Goal: Find specific page/section: Find specific page/section

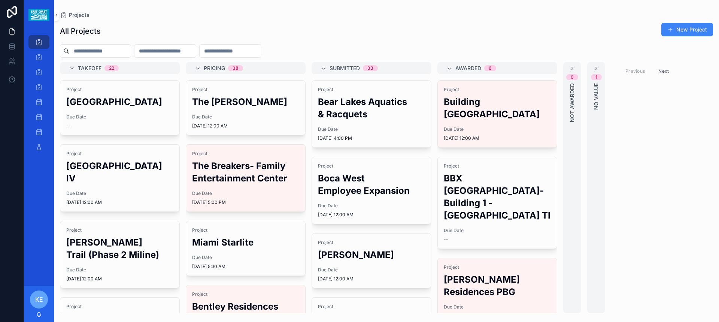
click at [114, 46] on input "scrollable content" at bounding box center [99, 51] width 61 height 10
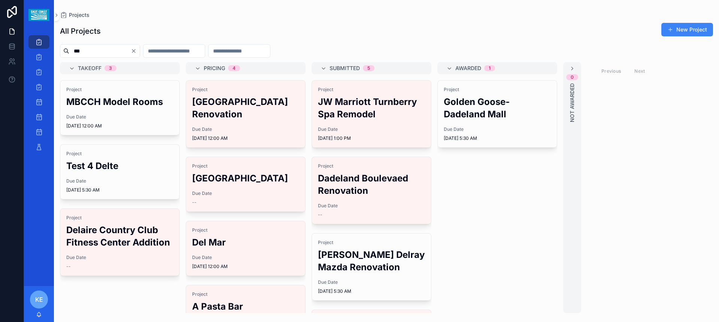
type input "***"
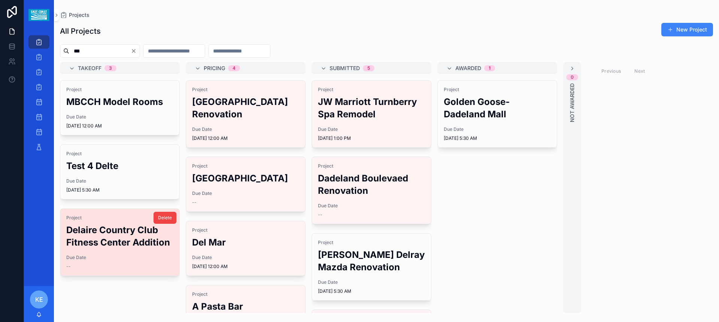
click at [148, 235] on h2 "Delaire Country Club Fitness Center Addition" at bounding box center [119, 235] width 107 height 25
